Goal: Find specific page/section: Find specific page/section

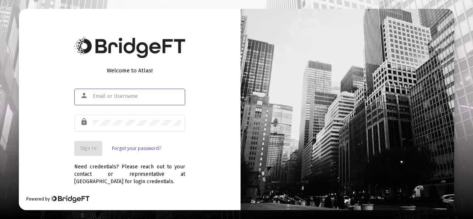
click at [102, 102] on div at bounding box center [137, 96] width 89 height 18
type input "[PERSON_NAME][EMAIL_ADDRESS][DOMAIN_NAME]"
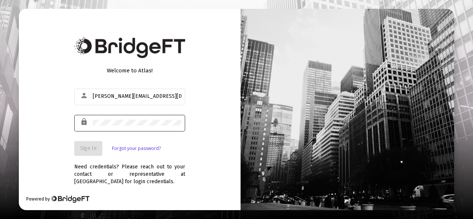
click at [108, 119] on div at bounding box center [137, 122] width 89 height 18
click at [94, 156] on div "Need credentials? Please reach out to your contact or representative at [GEOGRA…" at bounding box center [129, 171] width 111 height 30
click at [94, 150] on span "Sign In" at bounding box center [88, 148] width 16 height 6
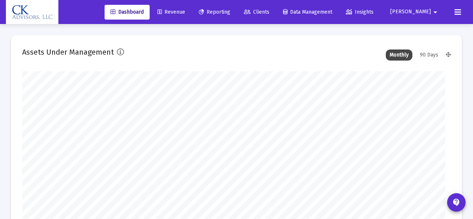
type input "[DATE]"
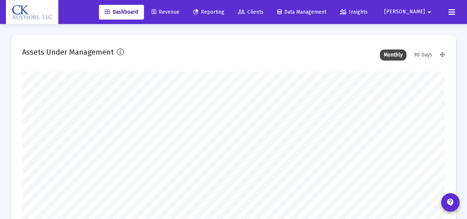
scroll to position [148, 195]
click at [180, 13] on span "Revenue" at bounding box center [166, 12] width 28 height 6
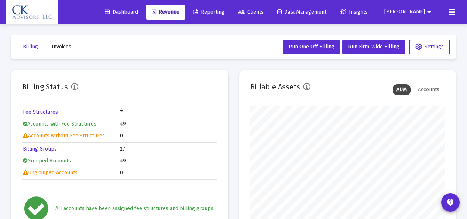
scroll to position [148, 195]
click at [61, 48] on span "Invoices" at bounding box center [62, 47] width 20 height 6
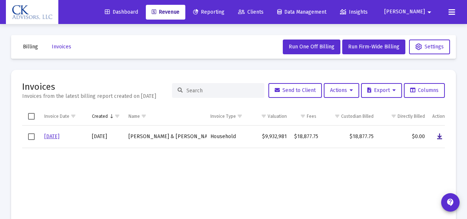
click at [439, 135] on icon "Data grid" at bounding box center [440, 136] width 5 height 9
